Goal: Book appointment/travel/reservation

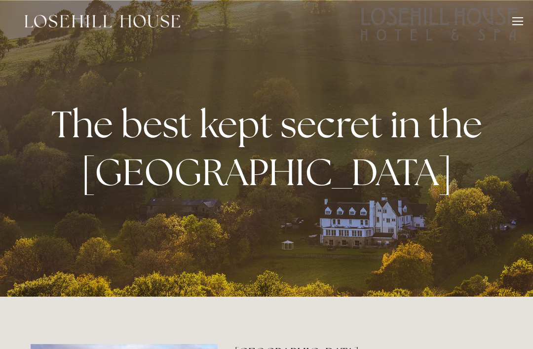
click at [520, 22] on div at bounding box center [517, 22] width 11 height 11
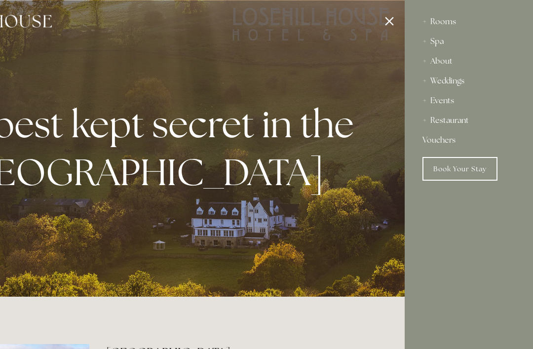
click at [460, 120] on div "Restaurant" at bounding box center [468, 121] width 93 height 20
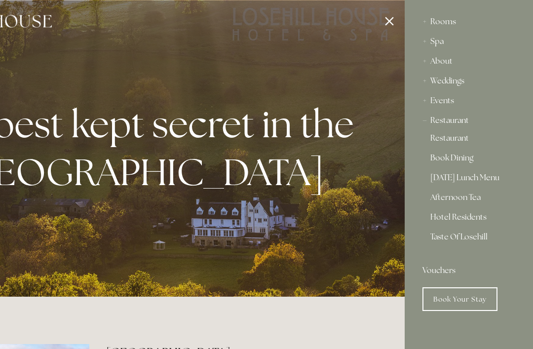
click at [457, 139] on link "Restaurant" at bounding box center [468, 140] width 77 height 12
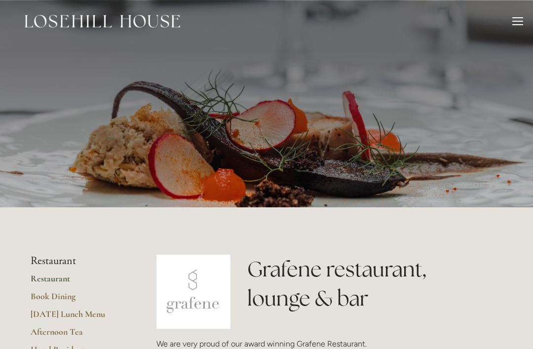
click at [516, 24] on div at bounding box center [517, 24] width 11 height 1
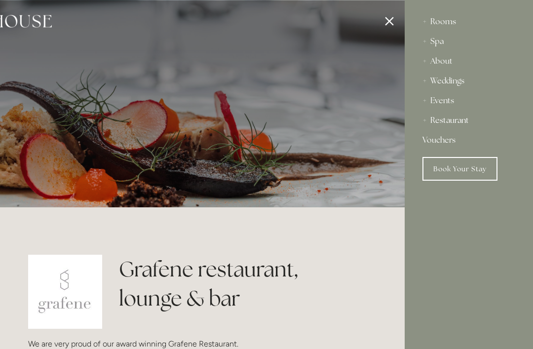
click at [445, 23] on div "Rooms" at bounding box center [468, 22] width 93 height 20
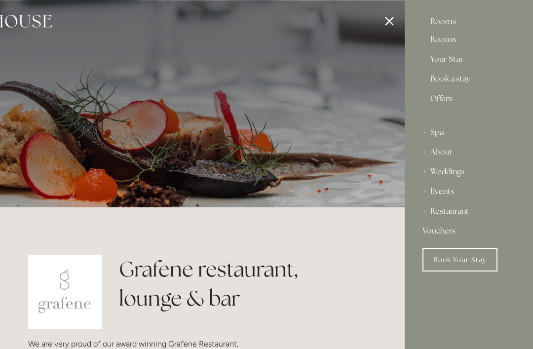
click at [446, 38] on link "Rooms" at bounding box center [468, 42] width 77 height 12
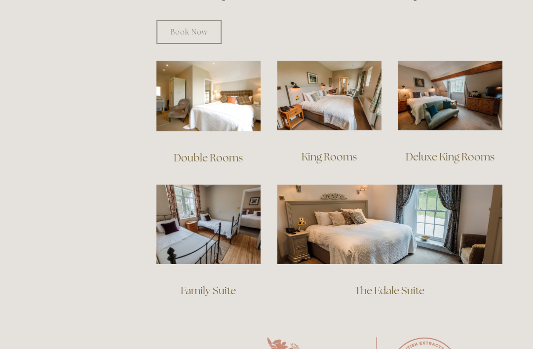
scroll to position [665, 0]
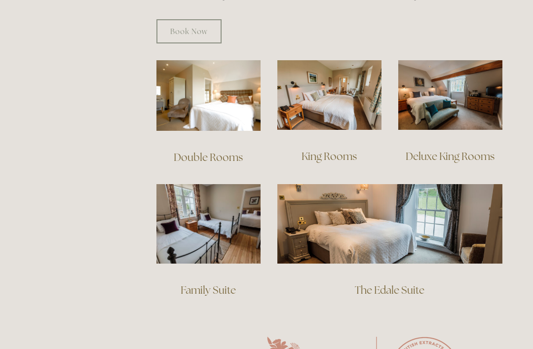
click at [455, 102] on img at bounding box center [450, 95] width 104 height 70
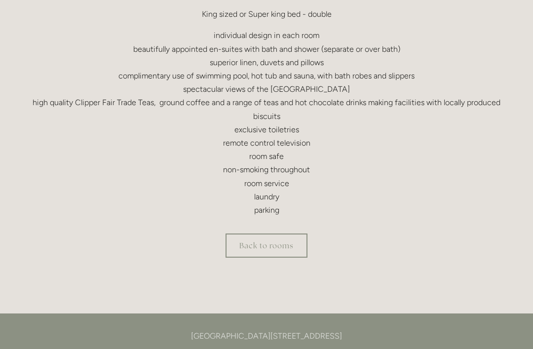
scroll to position [359, 0]
click at [279, 245] on link "Back to rooms" at bounding box center [267, 245] width 82 height 24
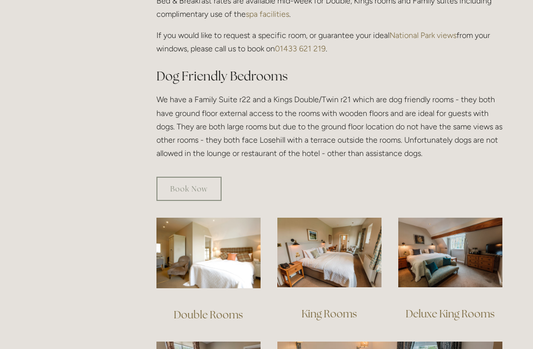
scroll to position [508, 0]
click at [192, 184] on link "Book Now" at bounding box center [188, 189] width 65 height 24
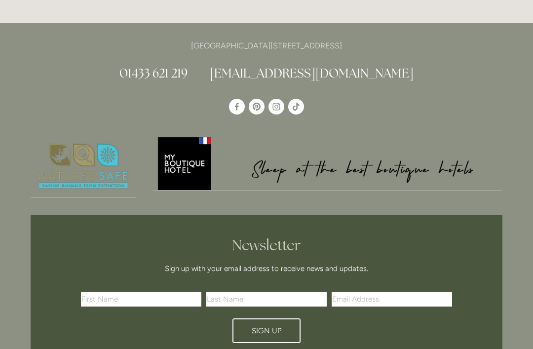
scroll to position [2373, 0]
